Goal: Task Accomplishment & Management: Manage account settings

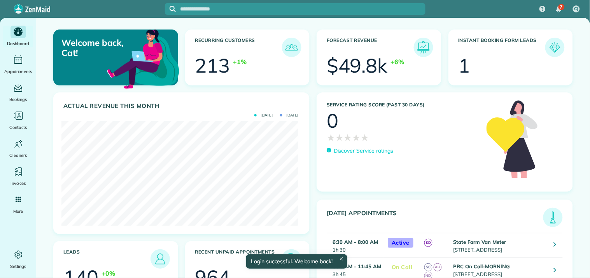
scroll to position [105, 236]
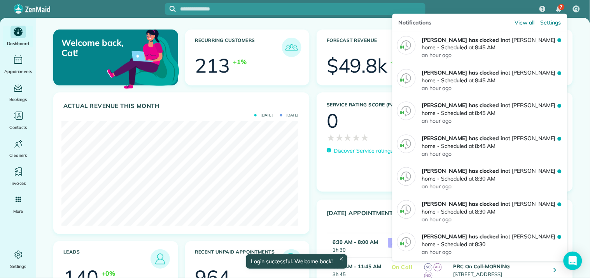
click at [558, 10] on img "7 unread notifications" at bounding box center [558, 9] width 5 height 6
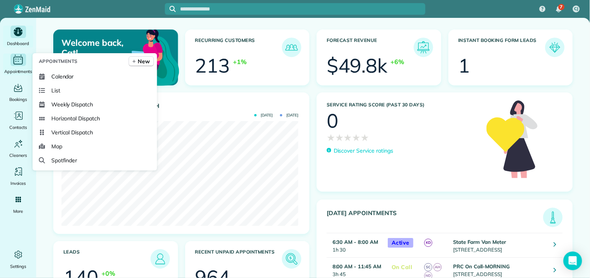
click at [17, 59] on icon "Main" at bounding box center [18, 60] width 12 height 12
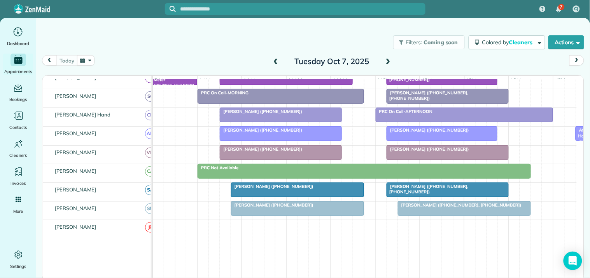
scroll to position [216, 0]
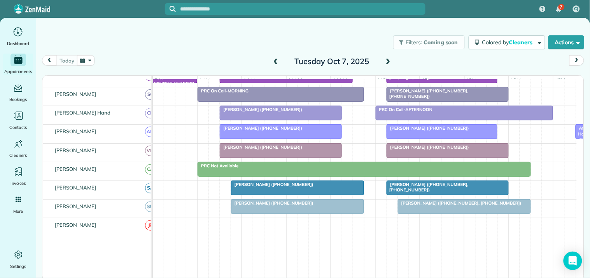
click at [281, 150] on span "Melissa Cambell (+19089109099)" at bounding box center [260, 147] width 83 height 5
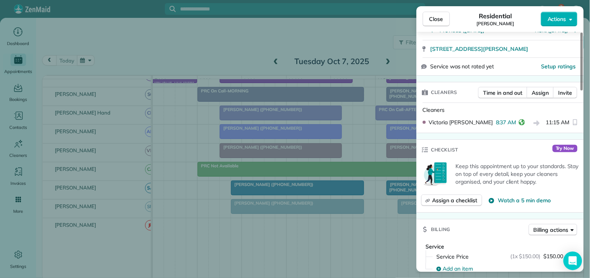
scroll to position [173, 0]
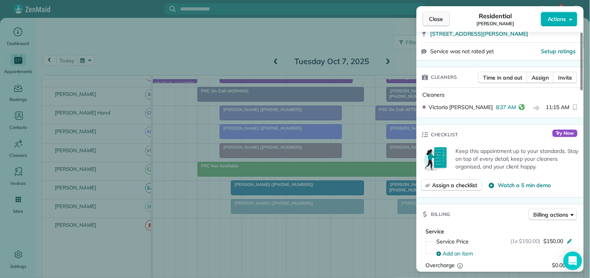
click at [442, 20] on span "Close" at bounding box center [436, 19] width 14 height 8
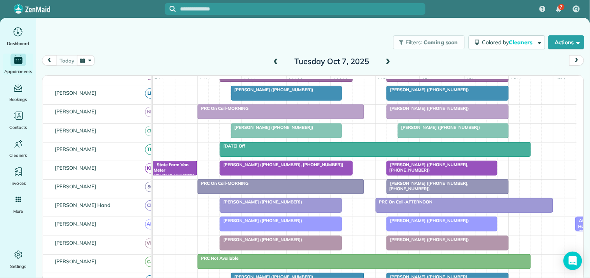
scroll to position [43, 0]
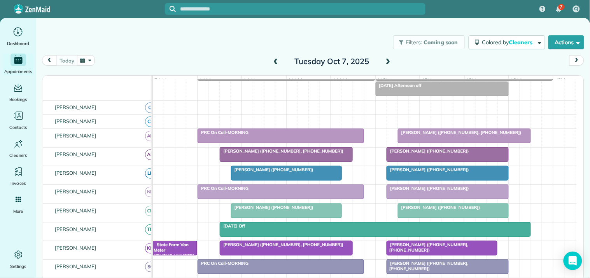
click at [284, 154] on span "Adam Grandle (+16788769327, +17706898094)" at bounding box center [281, 150] width 124 height 5
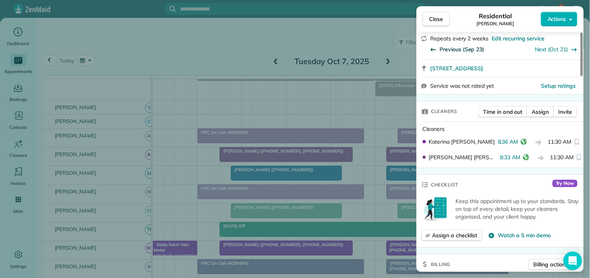
scroll to position [173, 0]
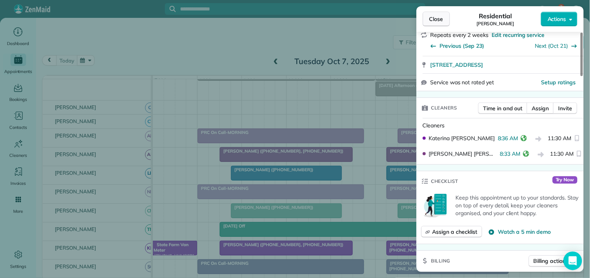
click at [437, 22] on span "Close" at bounding box center [436, 19] width 14 height 8
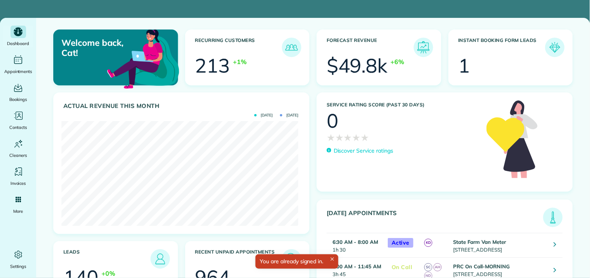
scroll to position [105, 236]
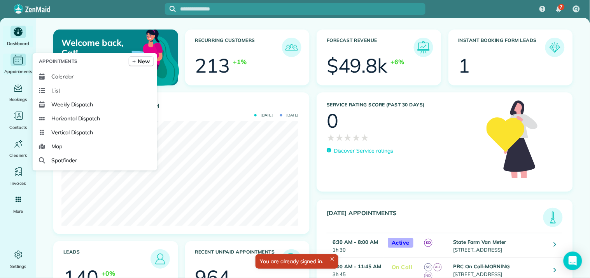
click at [18, 59] on icon "Main" at bounding box center [18, 60] width 12 height 12
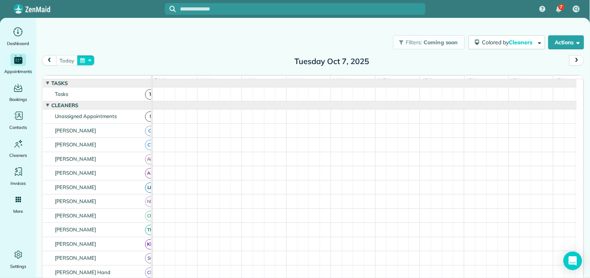
click at [87, 60] on button "button" at bounding box center [86, 60] width 18 height 10
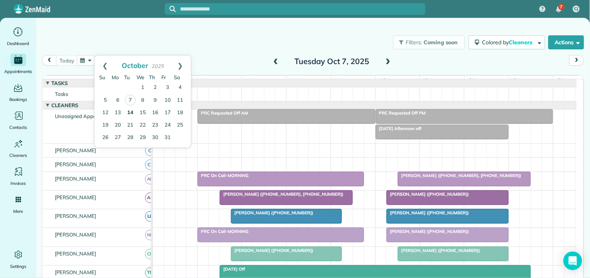
click at [131, 110] on link "14" at bounding box center [130, 113] width 12 height 12
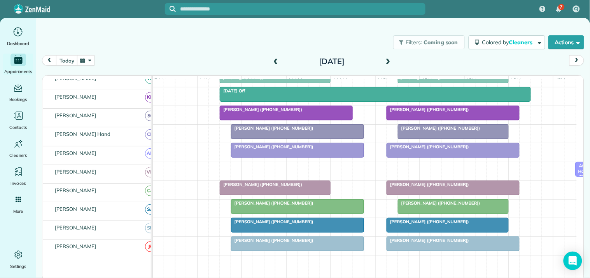
scroll to position [173, 0]
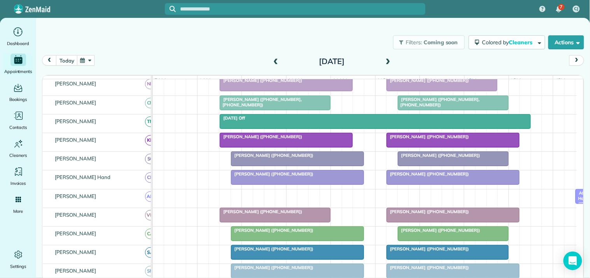
click at [387, 61] on span at bounding box center [388, 61] width 9 height 7
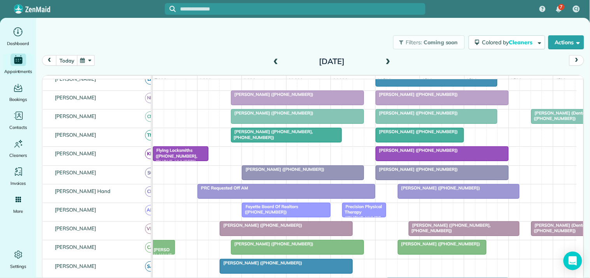
scroll to position [0, 0]
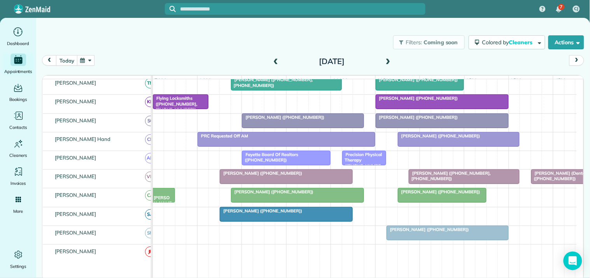
drag, startPoint x: 391, startPoint y: 55, endPoint x: 387, endPoint y: 60, distance: 5.8
click at [388, 59] on div "Wednesday Oct 15, 2025" at bounding box center [331, 61] width 124 height 12
click at [387, 60] on span at bounding box center [388, 61] width 9 height 7
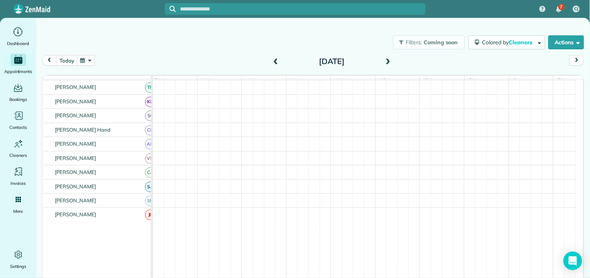
click at [232, 52] on div "Filters: Coming soon Colored by Cleaners Color by Cleaner Color by Team Color b…" at bounding box center [313, 43] width 554 height 26
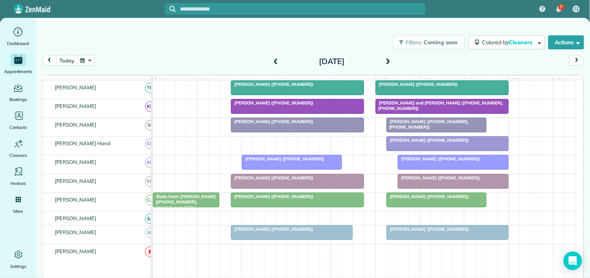
click at [278, 60] on span at bounding box center [275, 61] width 9 height 7
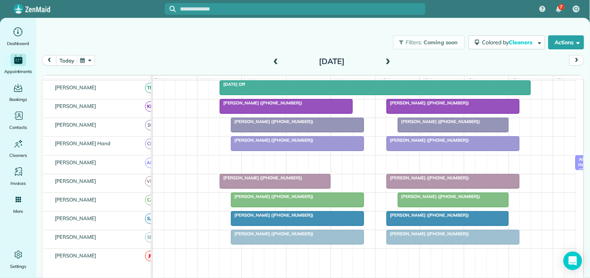
click at [201, 51] on div "Filters: Coming soon Colored by Cleaners Color by Cleaner Color by Team Color b…" at bounding box center [313, 43] width 554 height 26
click at [389, 63] on span at bounding box center [388, 61] width 9 height 7
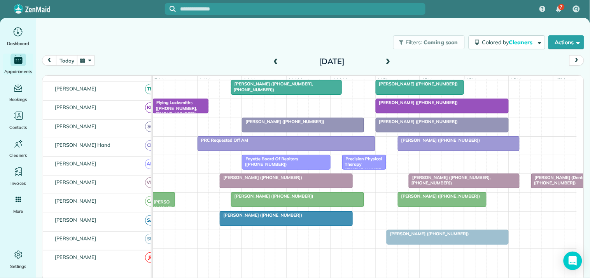
scroll to position [216, 0]
click at [387, 58] on span at bounding box center [388, 61] width 9 height 7
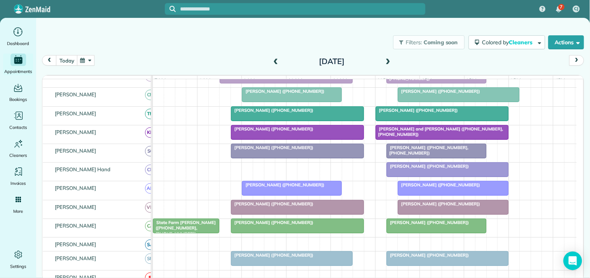
scroll to position [183, 0]
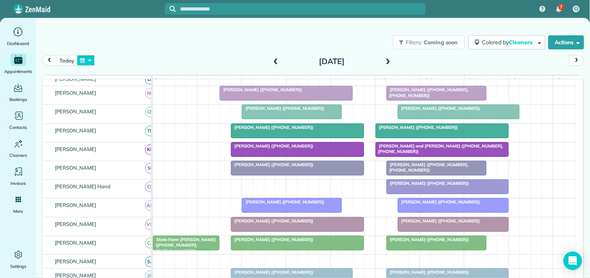
click at [93, 56] on button "button" at bounding box center [86, 60] width 18 height 10
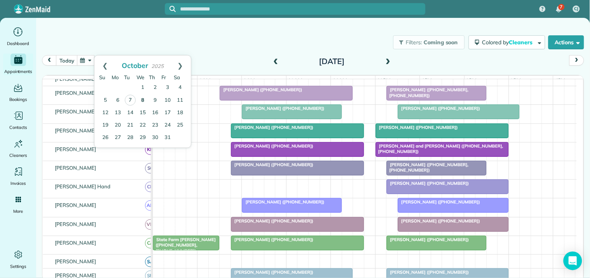
click at [145, 98] on link "8" at bounding box center [142, 100] width 12 height 12
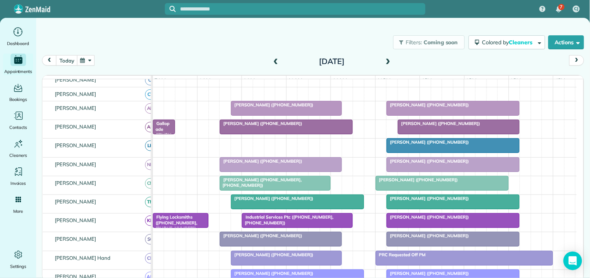
scroll to position [70, 0]
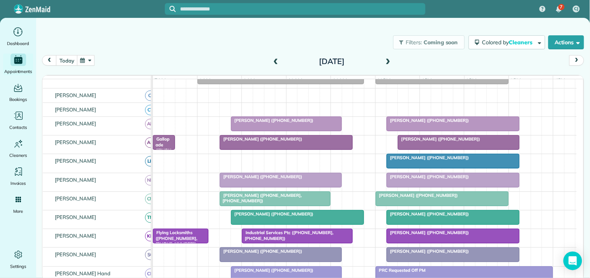
click at [388, 60] on span at bounding box center [388, 61] width 9 height 7
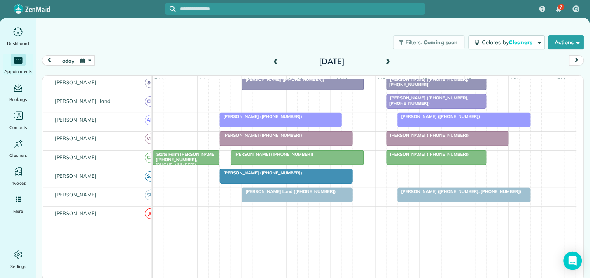
scroll to position [250, 0]
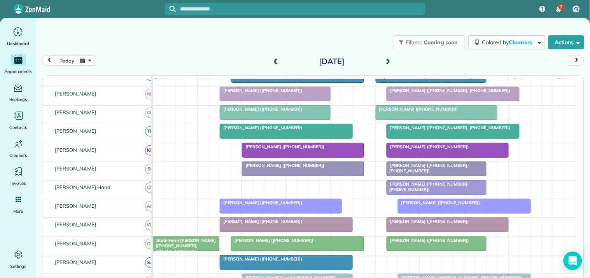
click at [386, 61] on span at bounding box center [388, 61] width 9 height 7
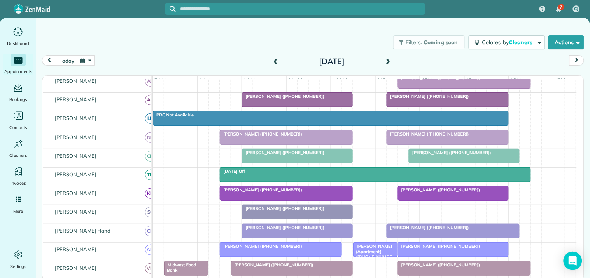
scroll to position [70, 0]
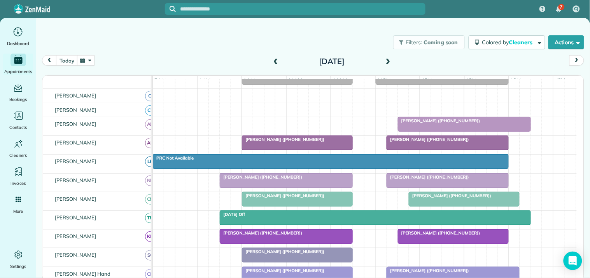
click at [274, 61] on span at bounding box center [275, 61] width 9 height 7
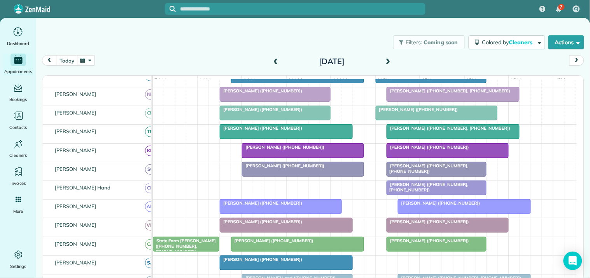
scroll to position [170, 0]
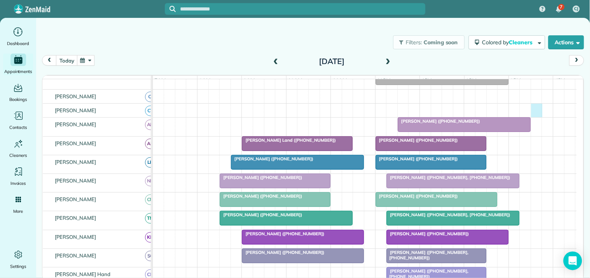
click at [537, 113] on div at bounding box center [365, 111] width 424 height 14
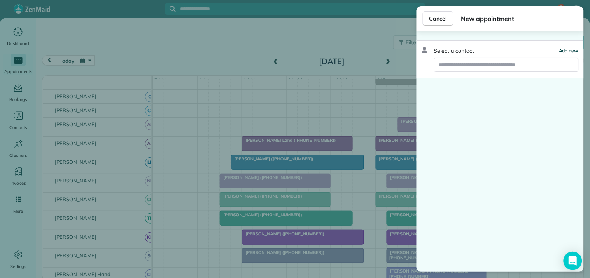
click at [570, 51] on span "Add new" at bounding box center [569, 51] width 20 height 6
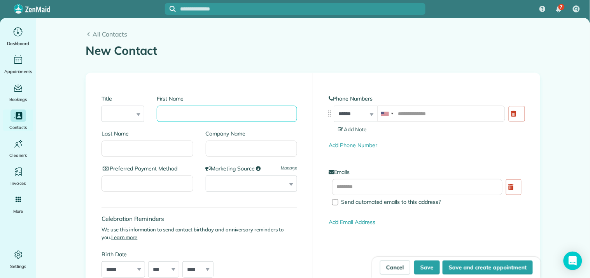
click at [195, 113] on input "First Name" at bounding box center [227, 114] width 140 height 16
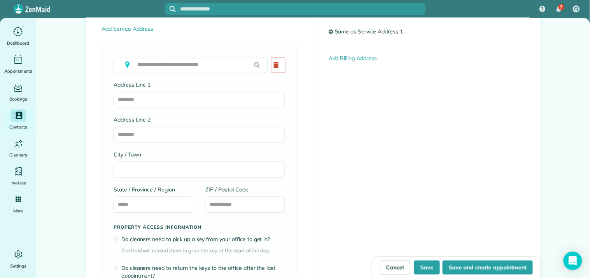
scroll to position [389, 0]
type input "******"
click at [169, 63] on input "text" at bounding box center [191, 64] width 154 height 16
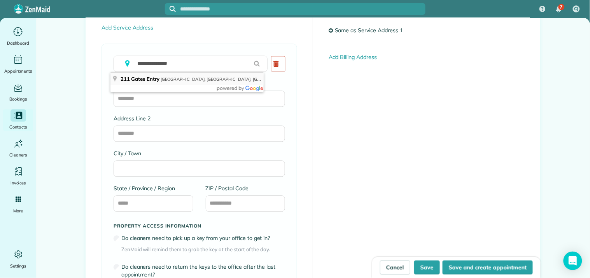
type input "**********"
type input "**"
type input "*****"
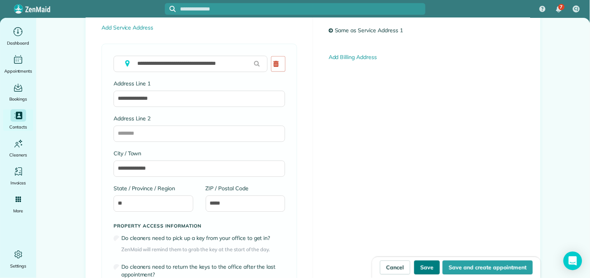
click at [420, 270] on button "Save" at bounding box center [427, 268] width 26 height 14
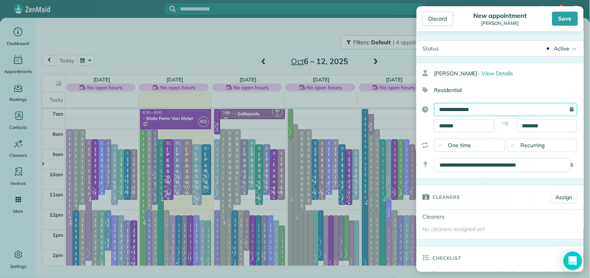
click at [498, 109] on input "**********" at bounding box center [505, 109] width 143 height 13
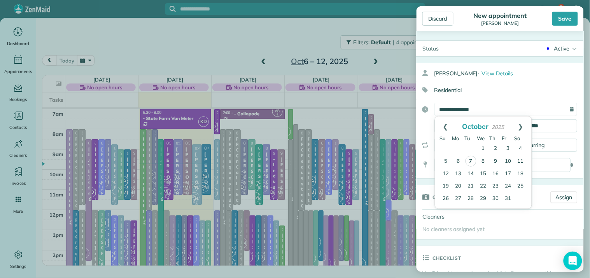
click at [494, 157] on link "9" at bounding box center [495, 161] width 12 height 12
type input "**********"
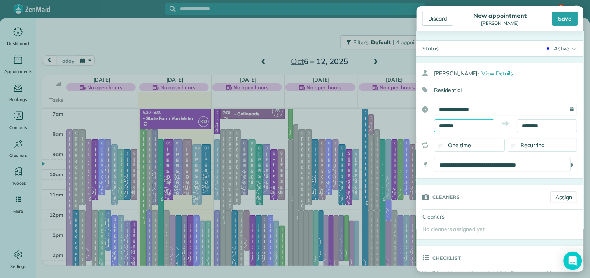
click at [458, 123] on input "*******" at bounding box center [464, 125] width 60 height 13
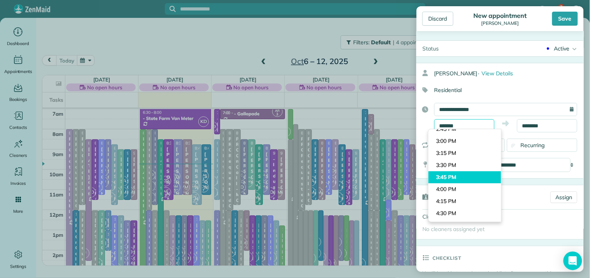
scroll to position [712, 0]
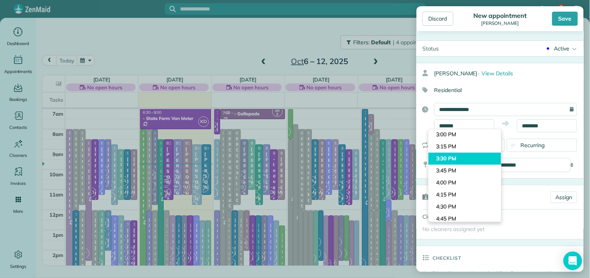
type input "*******"
click at [450, 153] on body "7 CJ Dashboard Appointments Bookings Contacts Cleaners Invoices Payroll Reports…" at bounding box center [295, 139] width 590 height 278
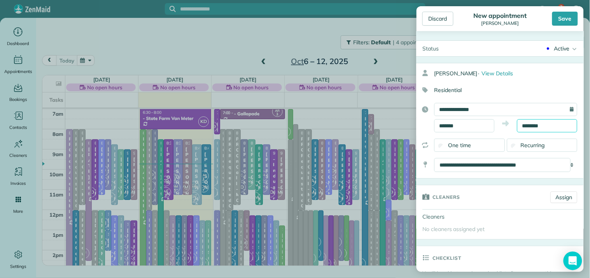
click at [542, 126] on input "********" at bounding box center [547, 125] width 60 height 13
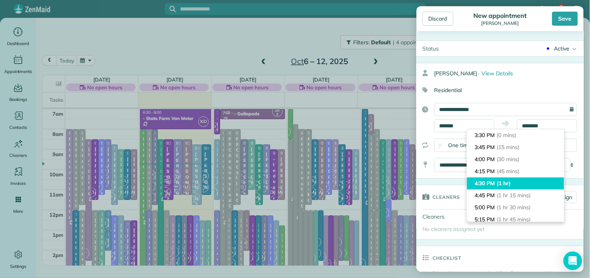
type input "*******"
click at [489, 184] on li "4:30 PM (1 hr)" at bounding box center [515, 184] width 97 height 12
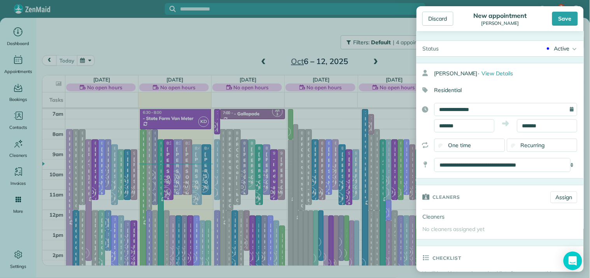
click at [561, 47] on div "Active" at bounding box center [562, 49] width 16 height 8
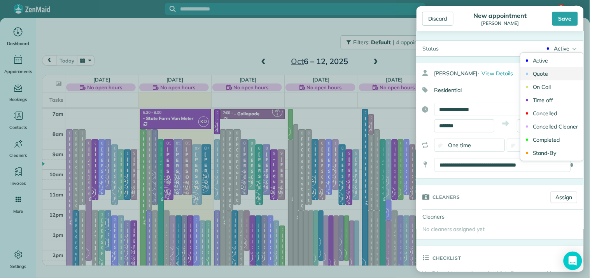
click at [542, 75] on div "Quote" at bounding box center [541, 73] width 16 height 5
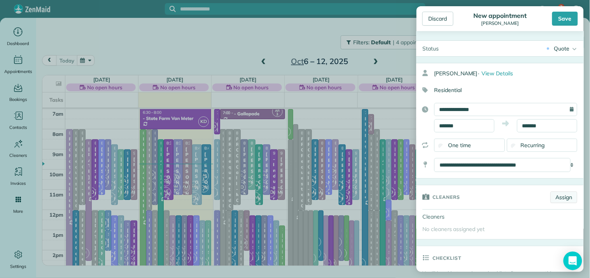
click at [555, 198] on link "Assign" at bounding box center [563, 198] width 27 height 12
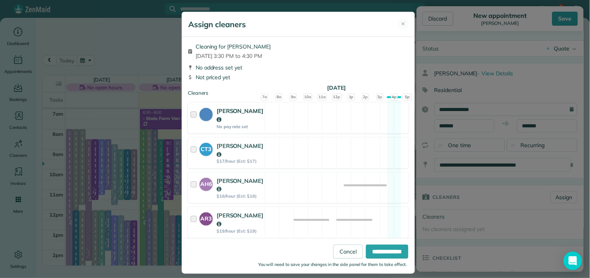
click at [387, 113] on div "Cat Jacobson No pay rate set Available" at bounding box center [298, 118] width 221 height 31
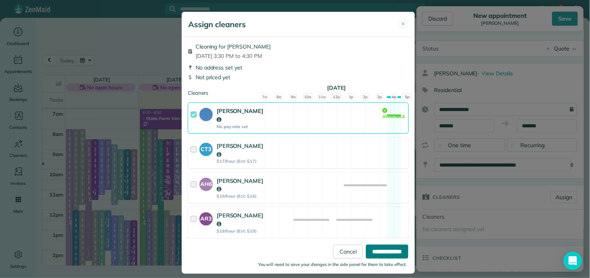
click at [378, 253] on input "**********" at bounding box center [387, 252] width 42 height 14
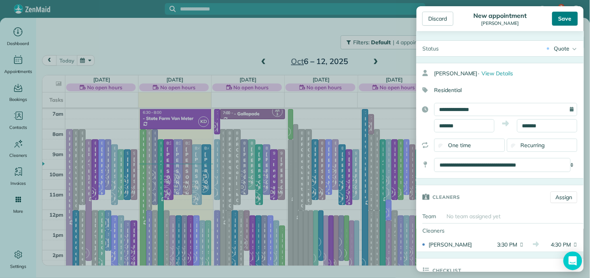
click at [561, 16] on div "Save" at bounding box center [565, 19] width 26 height 14
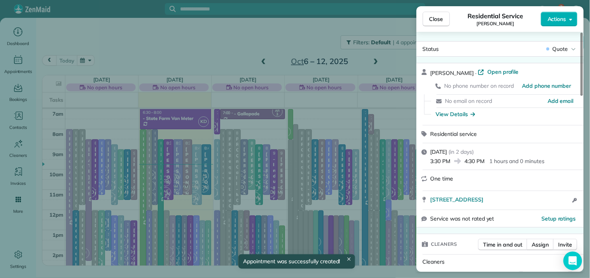
click at [433, 20] on span "Close" at bounding box center [436, 19] width 14 height 8
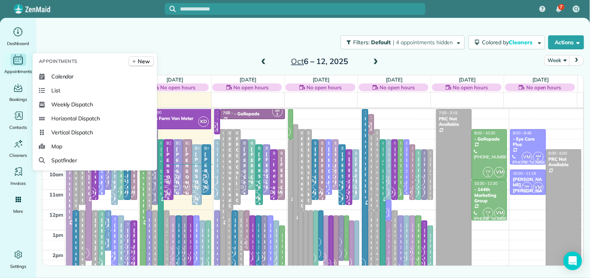
click at [14, 58] on icon "Main" at bounding box center [18, 61] width 9 height 8
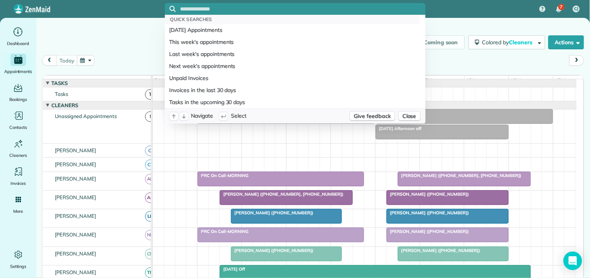
click at [207, 7] on input "text" at bounding box center [302, 9] width 245 height 6
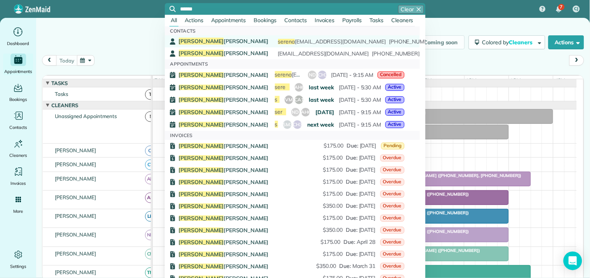
type input "******"
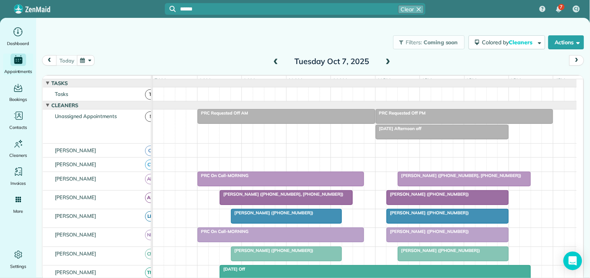
click at [220, 39] on div "[PERSON_NAME] [PERSON_NAME] [PERSON_NAME][EMAIL_ADDRESS][DOMAIN_NAME] [PHONE_NU…" at bounding box center [291, 42] width 225 height 8
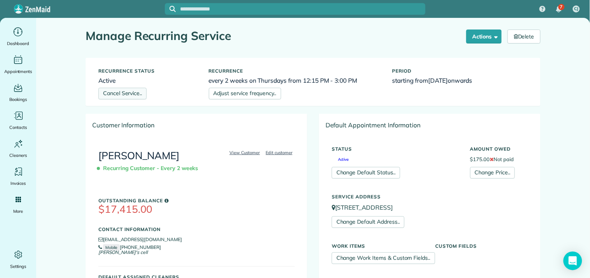
click at [121, 94] on link "Cancel Service.." at bounding box center [122, 94] width 48 height 12
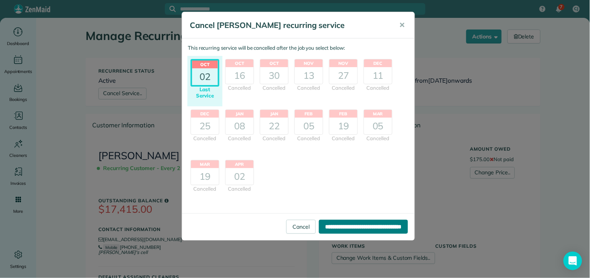
click at [348, 227] on input "**********" at bounding box center [363, 227] width 89 height 14
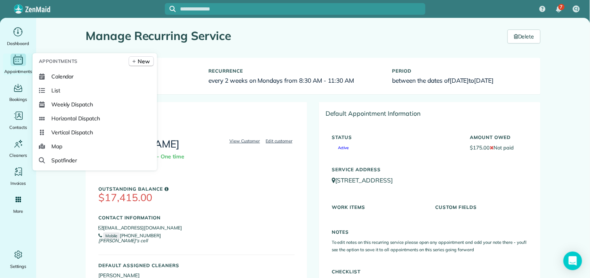
click at [13, 64] on icon "Main" at bounding box center [18, 60] width 12 height 12
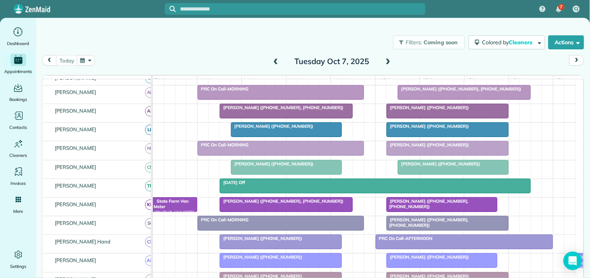
scroll to position [86, 0]
click at [162, 52] on div "Filters: Coming soon Colored by Cleaners Color by Cleaner Color by Team Color b…" at bounding box center [313, 43] width 554 height 26
click at [387, 59] on span at bounding box center [388, 61] width 9 height 7
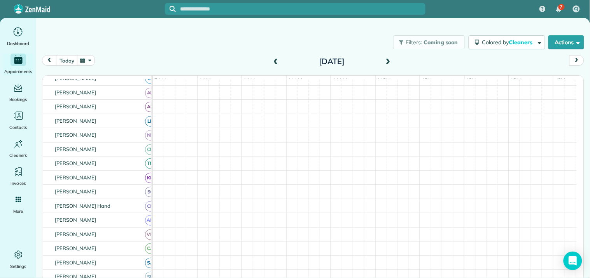
scroll to position [101, 0]
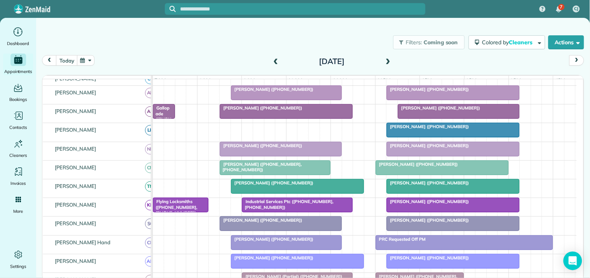
click at [274, 60] on span at bounding box center [275, 61] width 9 height 7
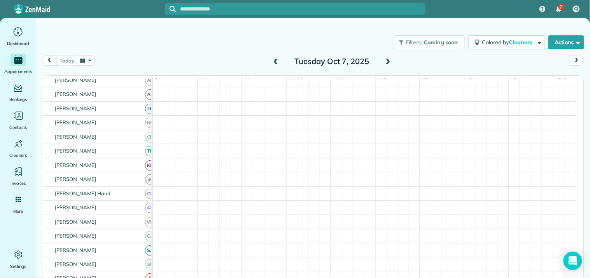
scroll to position [0, 0]
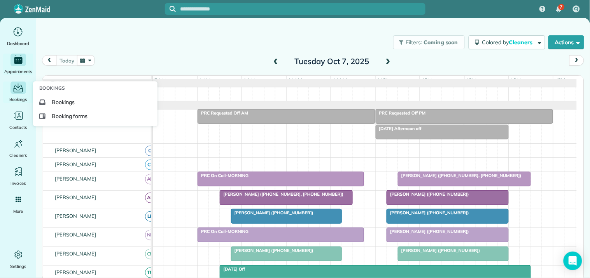
click at [17, 86] on icon "Main" at bounding box center [18, 88] width 12 height 12
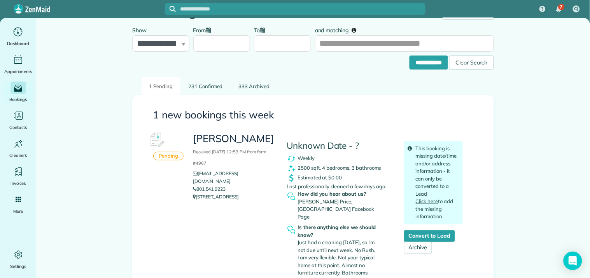
scroll to position [43, 0]
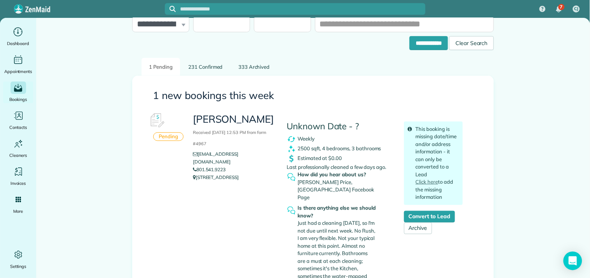
drag, startPoint x: 194, startPoint y: 169, endPoint x: 214, endPoint y: 182, distance: 23.9
click at [214, 182] on div "Dwain J Sonnier Received October 06, 2025 12:53 PM from form #4967 dwainsonnier…" at bounding box center [234, 147] width 94 height 76
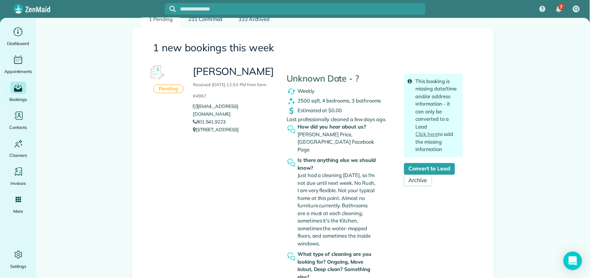
scroll to position [86, 0]
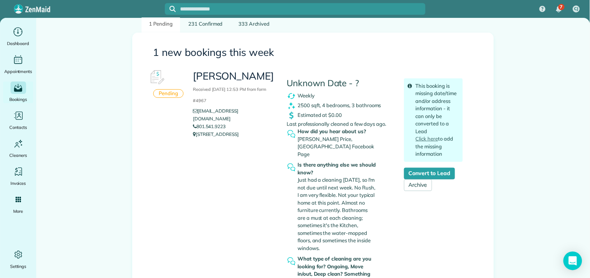
drag, startPoint x: 248, startPoint y: 154, endPoint x: 127, endPoint y: 180, distance: 123.1
click at [127, 180] on div "**********" at bounding box center [312, 209] width 373 height 498
click at [204, 211] on div "Dwain J Sonnier Received October 06, 2025 12:53 PM from form #4967 dwainsonnier…" at bounding box center [327, 242] width 281 height 352
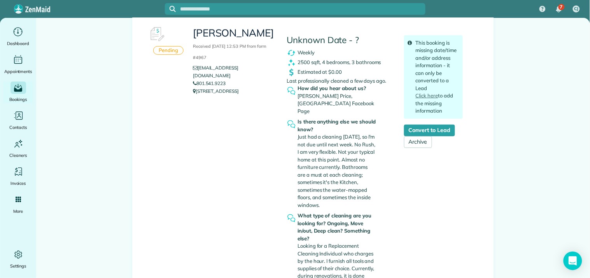
scroll to position [0, 0]
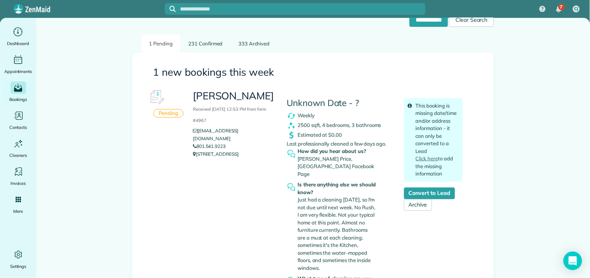
scroll to position [86, 0]
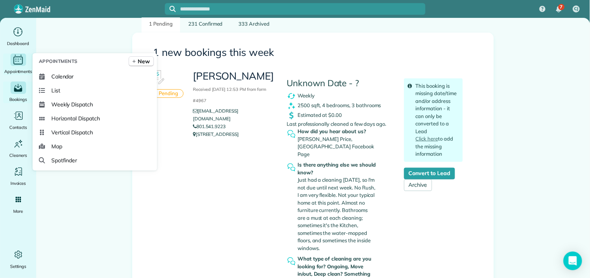
click at [17, 63] on icon "Main" at bounding box center [18, 60] width 12 height 12
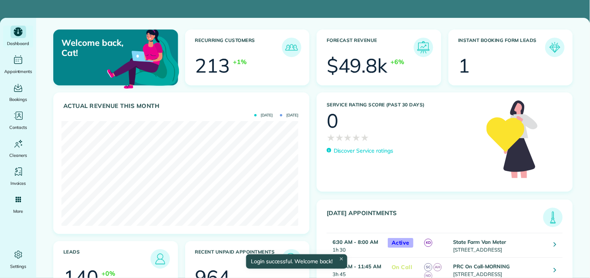
scroll to position [105, 236]
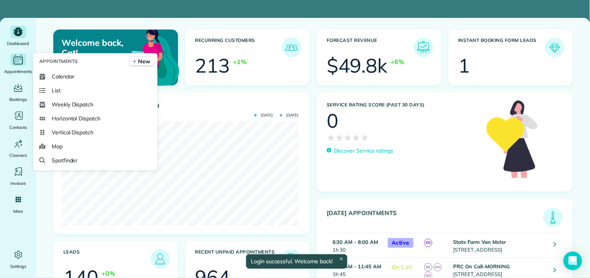
click at [21, 62] on icon "Main" at bounding box center [18, 60] width 12 height 12
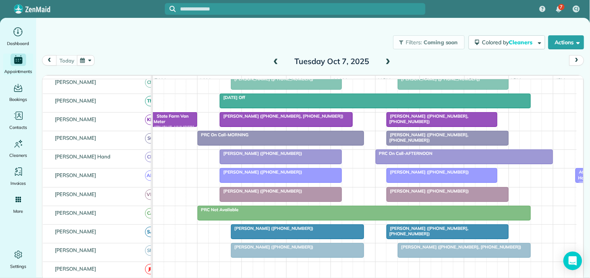
scroll to position [173, 0]
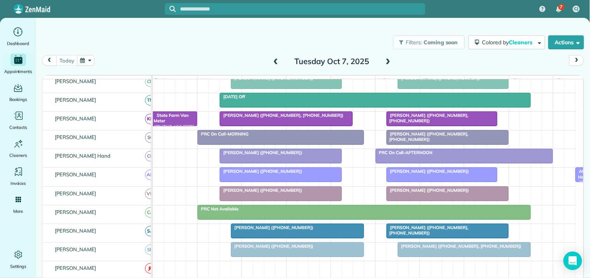
click at [390, 57] on span at bounding box center [388, 62] width 9 height 12
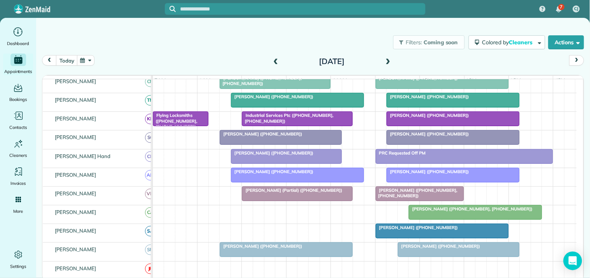
scroll to position [0, 0]
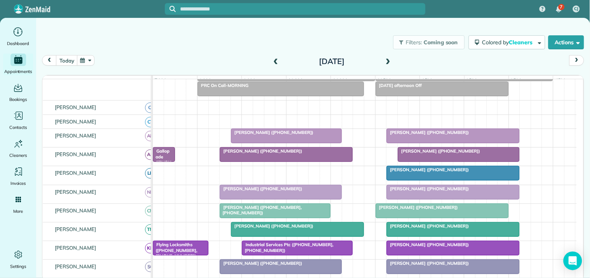
click at [388, 58] on span at bounding box center [388, 61] width 9 height 7
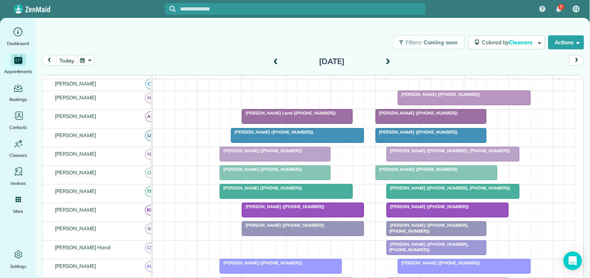
click at [387, 59] on span at bounding box center [388, 61] width 9 height 7
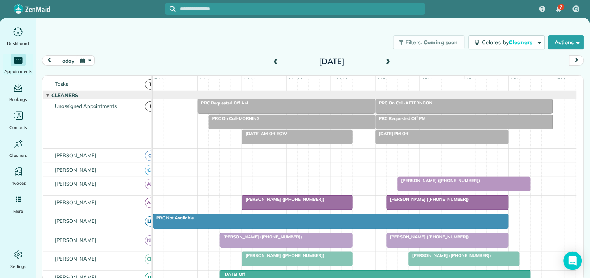
click at [156, 41] on div "Filters: Coming soon Colored by Cleaners Color by Cleaner Color by Team Color b…" at bounding box center [313, 43] width 554 height 26
